Goal: Task Accomplishment & Management: Manage account settings

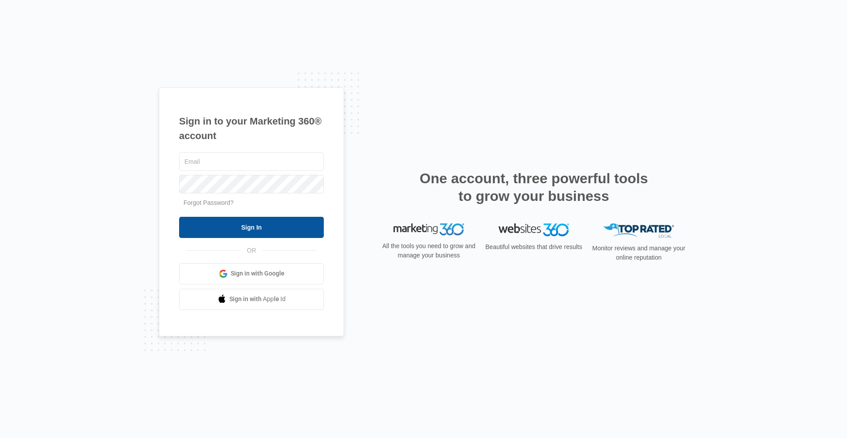
type input "[PERSON_NAME][EMAIL_ADDRESS][PERSON_NAME][DOMAIN_NAME]"
click at [296, 232] on input "Sign In" at bounding box center [251, 227] width 145 height 21
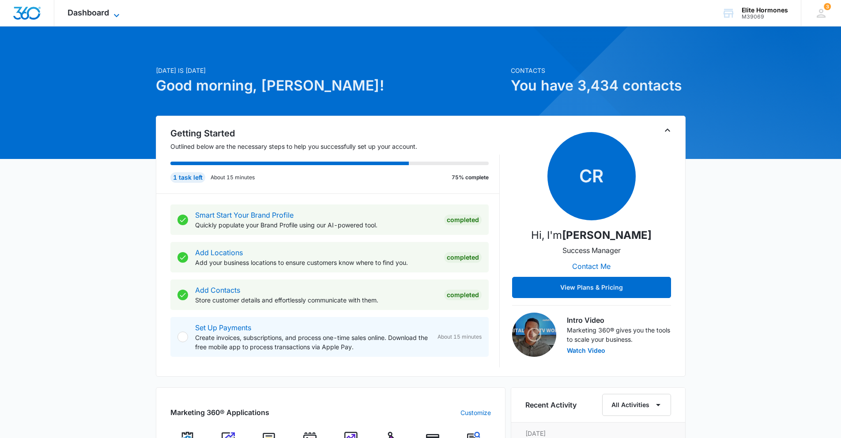
click at [105, 13] on span "Dashboard" at bounding box center [88, 12] width 41 height 9
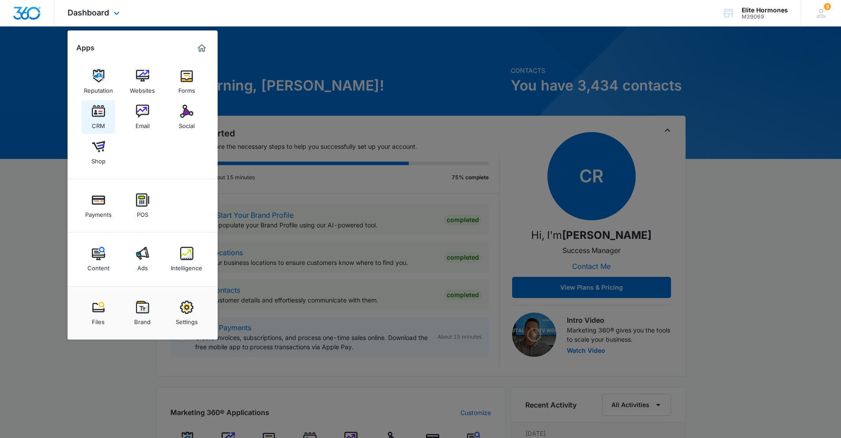
click at [106, 111] on link "CRM" at bounding box center [99, 117] width 34 height 34
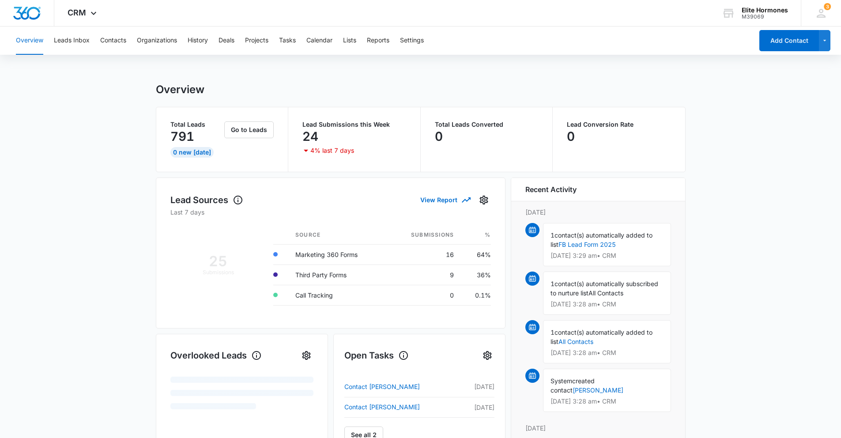
click at [126, 42] on div "Overview Leads Inbox Contacts Organizations History Deals Projects Tasks Calend…" at bounding box center [382, 40] width 742 height 28
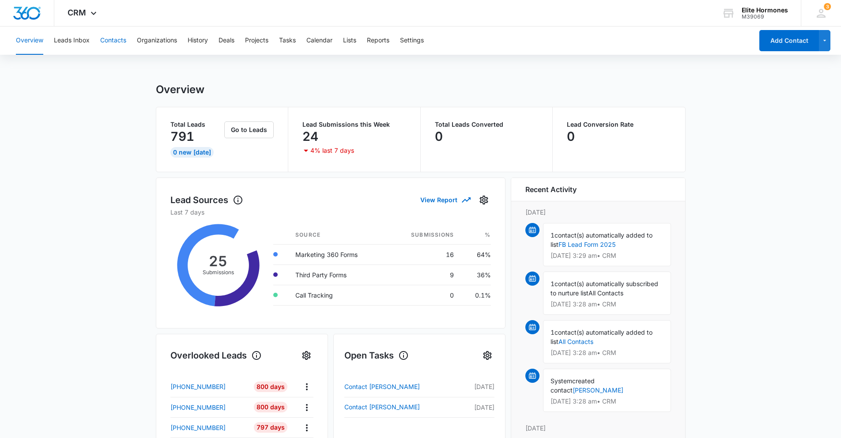
click at [120, 40] on button "Contacts" at bounding box center [113, 40] width 26 height 28
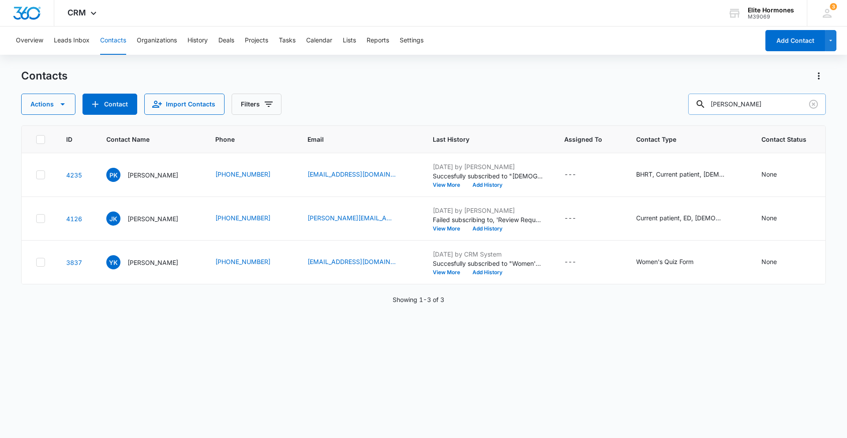
drag, startPoint x: 765, startPoint y: 102, endPoint x: 713, endPoint y: 100, distance: 51.7
click at [713, 100] on div "[PERSON_NAME]" at bounding box center [757, 104] width 138 height 21
type input "[PERSON_NAME]"
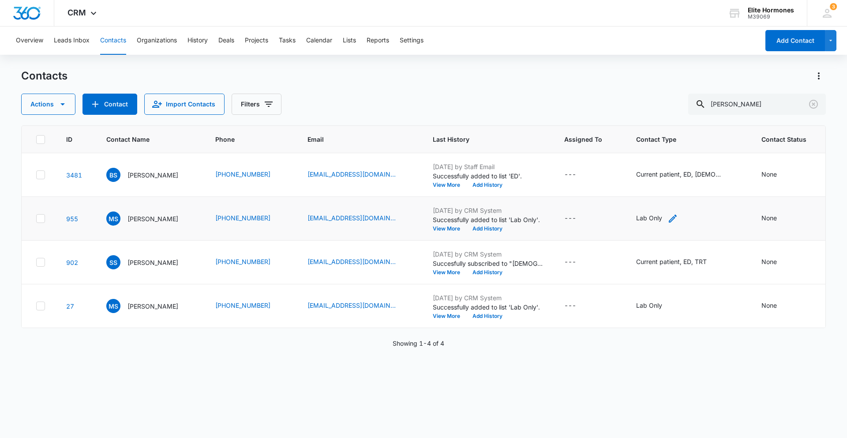
click at [668, 224] on icon "Contact Type - Lab Only - Select to Edit Field" at bounding box center [673, 218] width 11 height 11
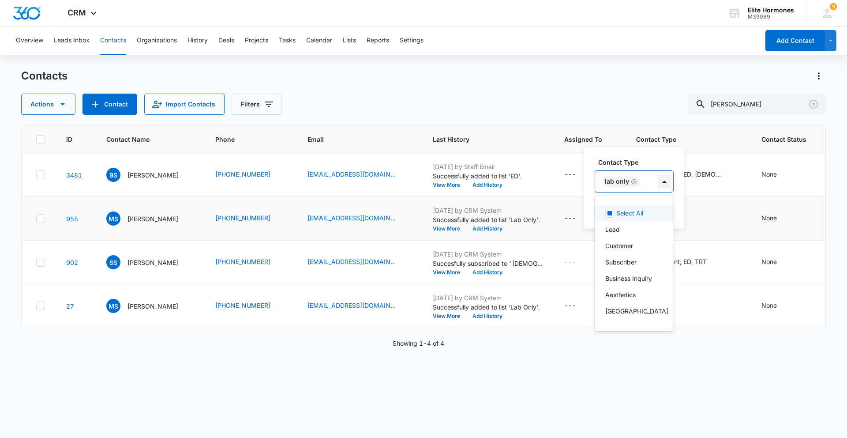
click at [665, 180] on div at bounding box center [664, 181] width 14 height 14
click at [651, 262] on icon at bounding box center [656, 264] width 11 height 11
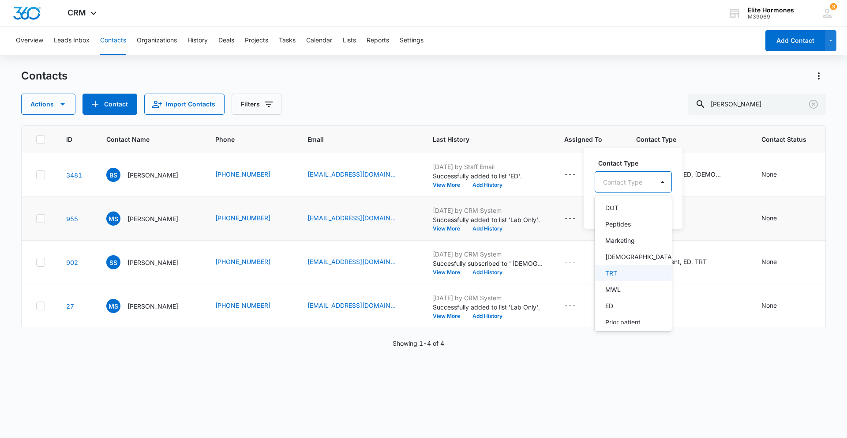
click at [638, 278] on div "TRT" at bounding box center [632, 272] width 54 height 9
click at [627, 283] on div "ED" at bounding box center [624, 278] width 39 height 9
click at [625, 275] on p "Current patient" at bounding box center [627, 276] width 44 height 9
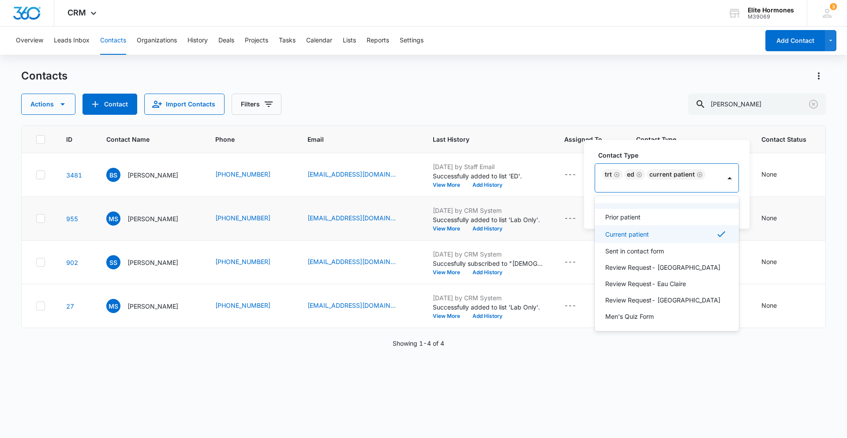
scroll to position [343, 0]
click at [627, 300] on p "Review Request- [GEOGRAPHIC_DATA]" at bounding box center [662, 297] width 115 height 9
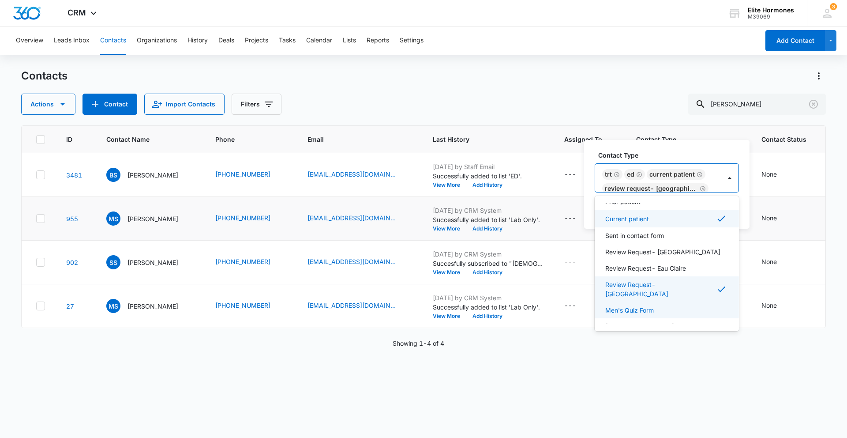
scroll to position [410, 0]
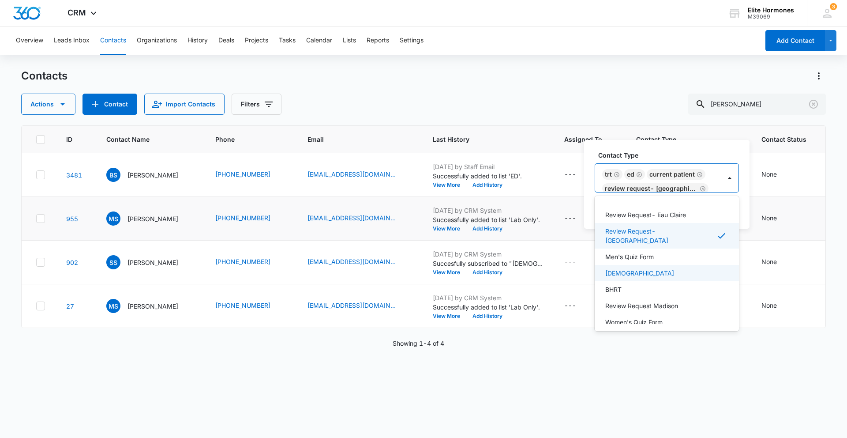
click at [620, 268] on div "[DEMOGRAPHIC_DATA]" at bounding box center [665, 272] width 121 height 9
click at [682, 150] on label "Contact Type" at bounding box center [670, 154] width 144 height 9
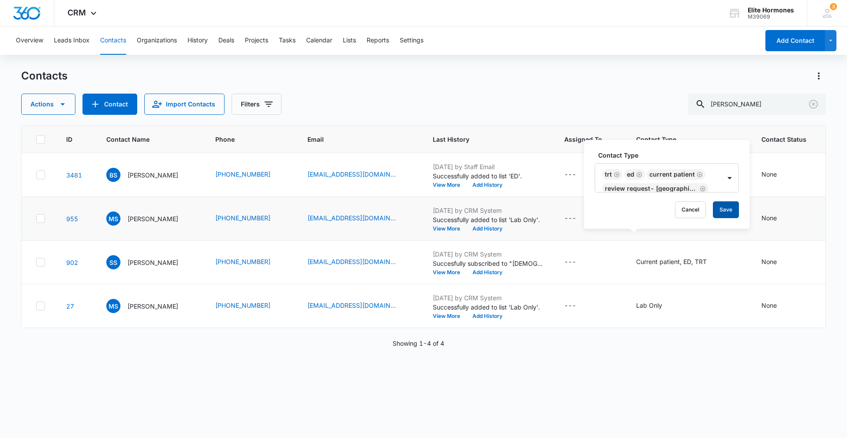
click at [731, 211] on button "Save" at bounding box center [726, 209] width 26 height 17
